Goal: Information Seeking & Learning: Learn about a topic

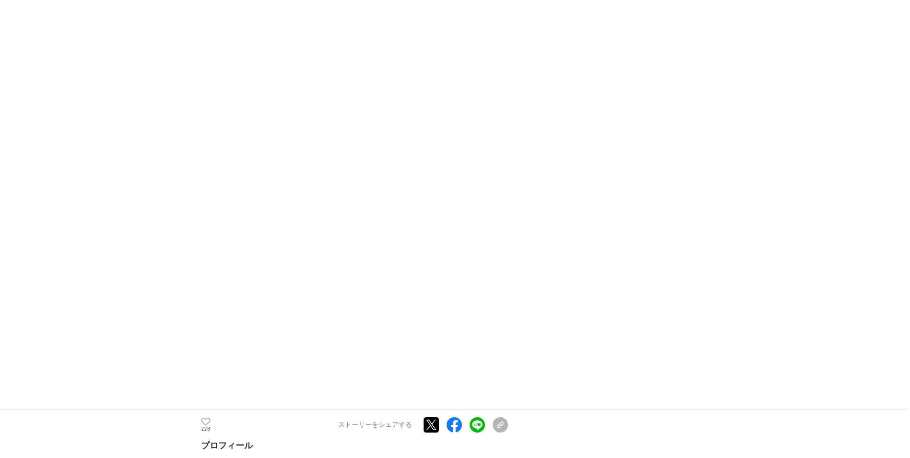
scroll to position [4887, 0]
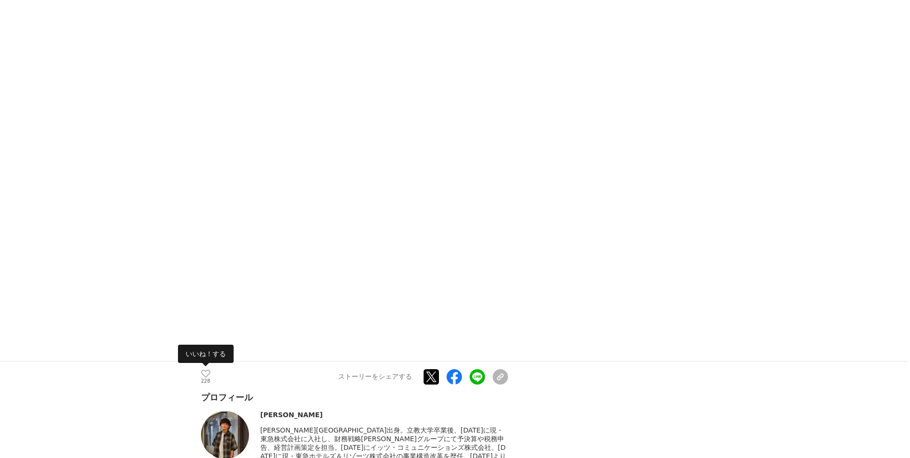
click at [202, 369] on icon at bounding box center [206, 373] width 10 height 8
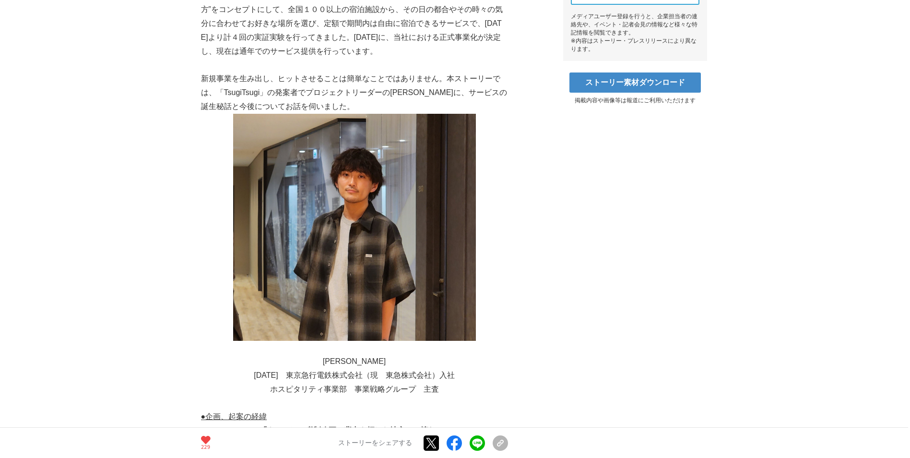
scroll to position [0, 0]
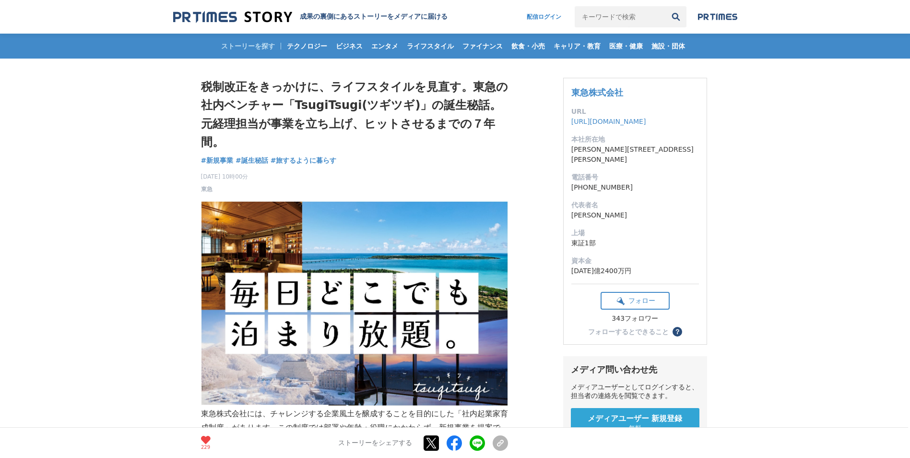
click at [247, 44] on div "ストーリーを探す テクノロジー ビジネス エンタメ ライフスタイル ファイナンス 飲食・小売 キャリア・教育 医療・健康 施設・団体" at bounding box center [455, 46] width 564 height 25
click at [245, 17] on img at bounding box center [232, 17] width 119 height 13
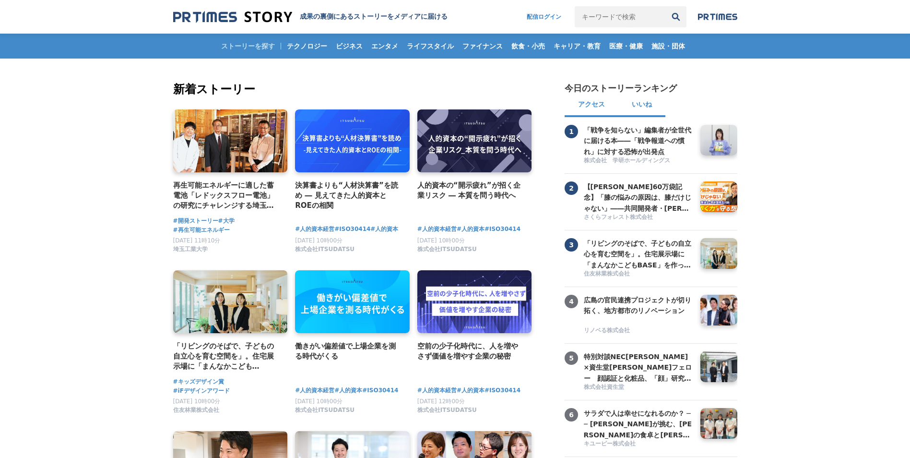
click at [653, 109] on button "いいね" at bounding box center [641, 105] width 47 height 23
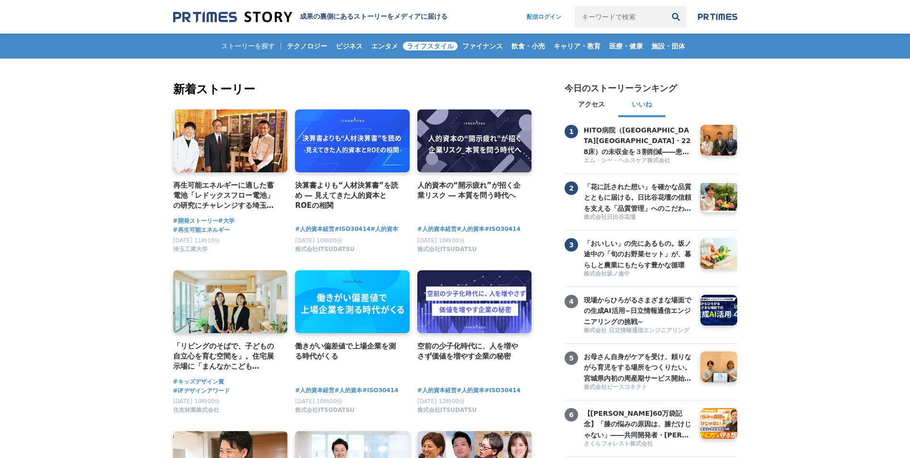
click at [416, 42] on span "ライフスタイル" at bounding box center [430, 46] width 55 height 9
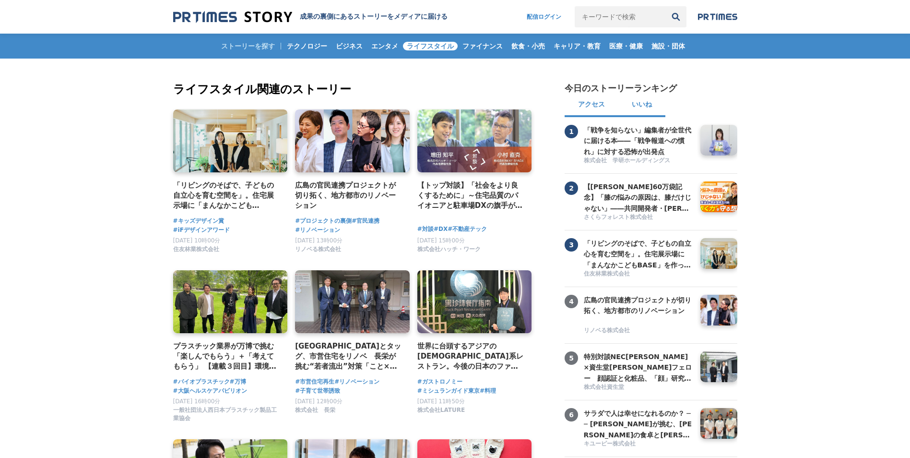
click at [649, 112] on button "いいね" at bounding box center [641, 105] width 47 height 23
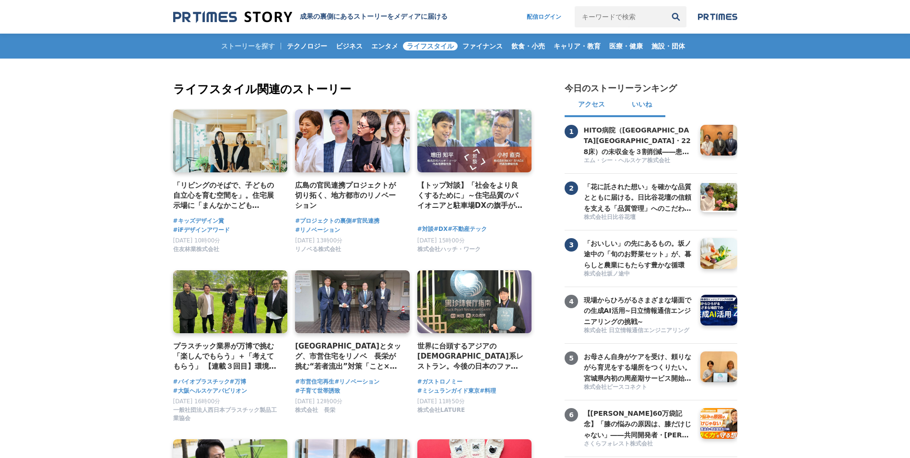
click at [588, 112] on button "アクセス" at bounding box center [592, 105] width 54 height 23
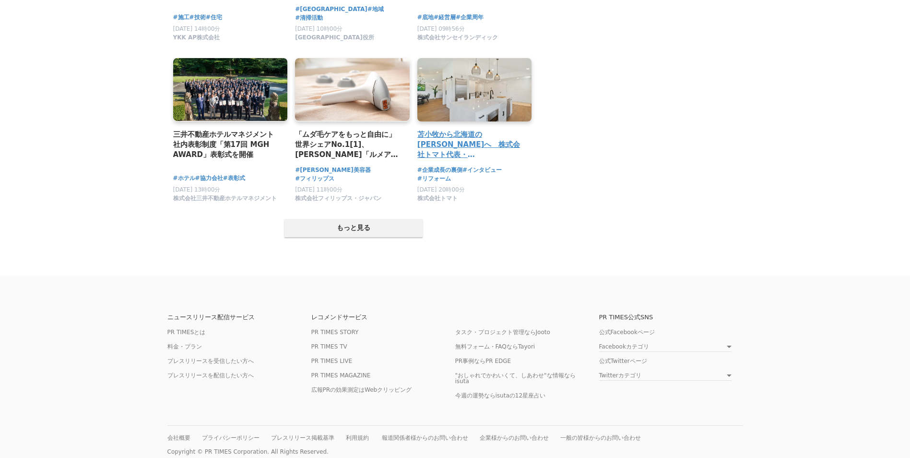
scroll to position [1871, 0]
